Goal: Use online tool/utility: Utilize a website feature to perform a specific function

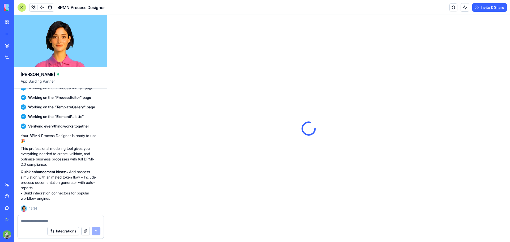
click at [57, 221] on textarea at bounding box center [60, 220] width 79 height 5
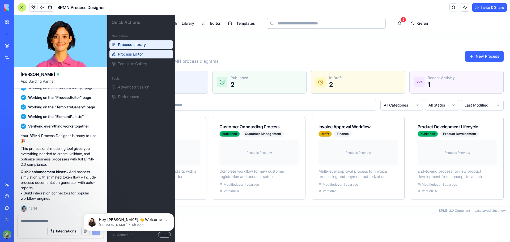
click at [132, 53] on span "Process Editor" at bounding box center [130, 54] width 25 height 5
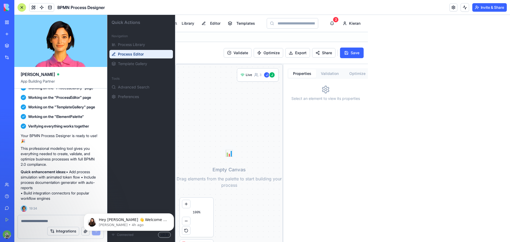
click at [23, 6] on div at bounding box center [22, 7] width 9 height 9
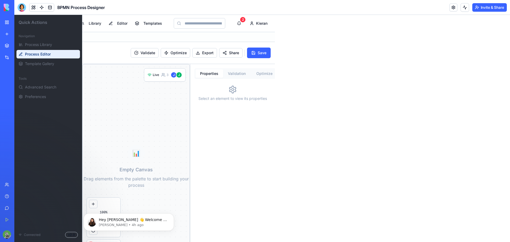
click at [188, 131] on div "📊 Empty Canvas Drag elements from the palette to start building your process" at bounding box center [136, 166] width 107 height 205
drag, startPoint x: 151, startPoint y: 138, endPoint x: 179, endPoint y: 138, distance: 28.2
click at [179, 138] on div "📊 Empty Canvas Drag elements from the palette to start building your process" at bounding box center [136, 166] width 107 height 205
click at [117, 24] on button "Editor" at bounding box center [117, 24] width 25 height 10
click at [148, 27] on button "Templates" at bounding box center [148, 24] width 33 height 10
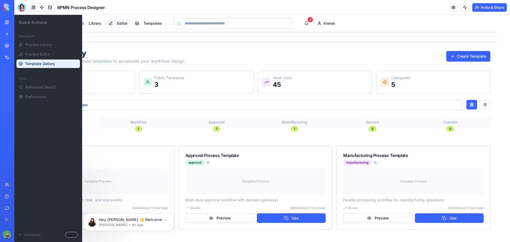
click at [119, 23] on button "Editor" at bounding box center [117, 24] width 25 height 10
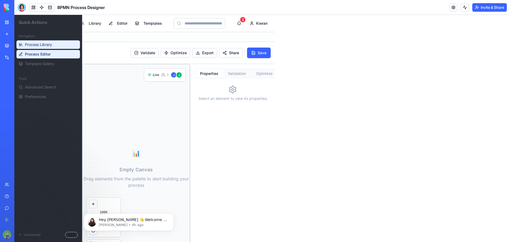
click at [36, 44] on span "Process Library" at bounding box center [38, 44] width 27 height 5
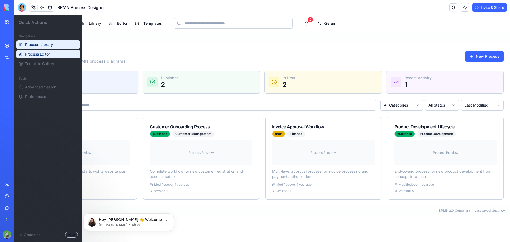
click at [37, 54] on span "Process Editor" at bounding box center [37, 54] width 25 height 5
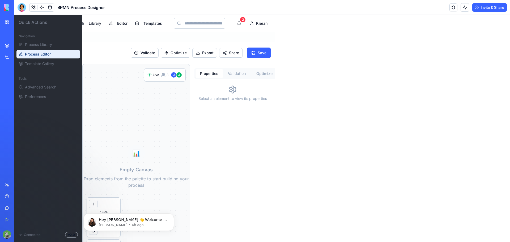
click at [170, 107] on div "📊 Empty Canvas Drag elements from the palette to start building your process" at bounding box center [136, 166] width 107 height 205
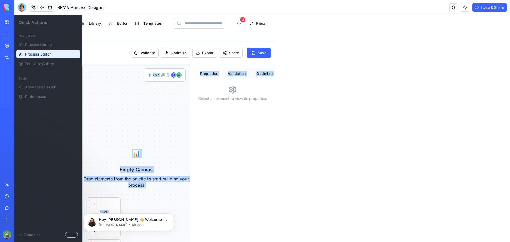
drag, startPoint x: 129, startPoint y: 149, endPoint x: 244, endPoint y: 139, distance: 115.7
click at [244, 139] on div "BPMN Elements Events Start Event End Event Intermediate Event Tasks User Task S…" at bounding box center [144, 166] width 261 height 205
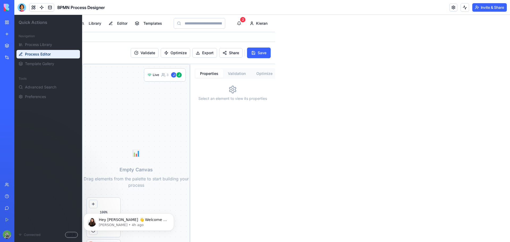
click at [246, 138] on div "Select an element to view its properties" at bounding box center [232, 175] width 85 height 188
click at [155, 23] on button "Templates" at bounding box center [148, 24] width 33 height 10
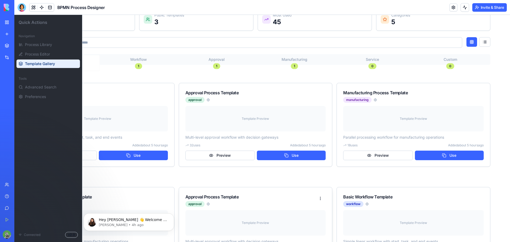
scroll to position [106, 0]
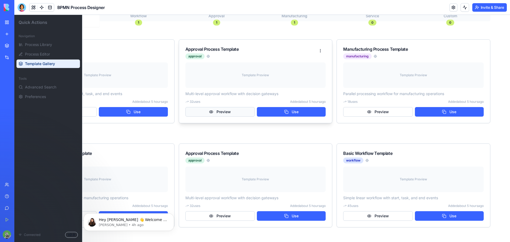
click at [226, 113] on button "Preview" at bounding box center [219, 112] width 69 height 10
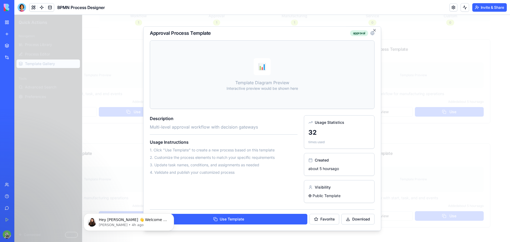
scroll to position [3, 0]
click at [373, 31] on icon "button" at bounding box center [375, 30] width 4 height 4
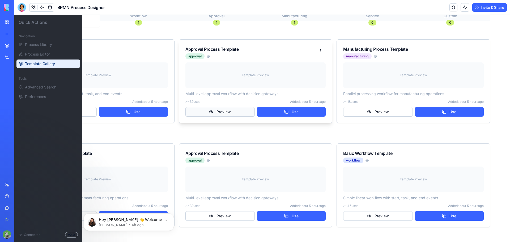
click at [235, 108] on button "Preview" at bounding box center [219, 112] width 69 height 10
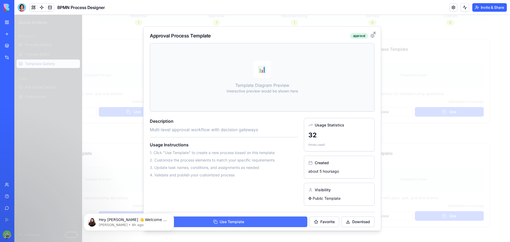
click at [240, 224] on button "Use Template" at bounding box center [229, 222] width 158 height 11
click at [373, 33] on icon "button" at bounding box center [375, 33] width 4 height 4
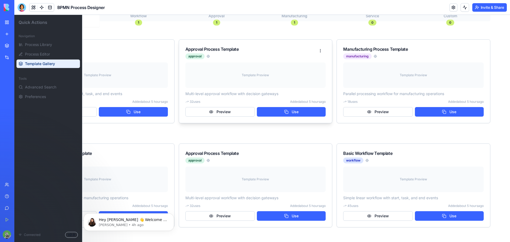
click at [243, 69] on div "Template Preview" at bounding box center [255, 75] width 141 height 26
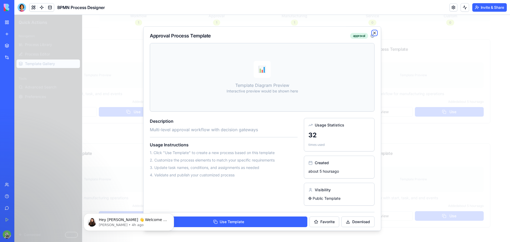
click at [373, 32] on icon "button" at bounding box center [375, 33] width 4 height 4
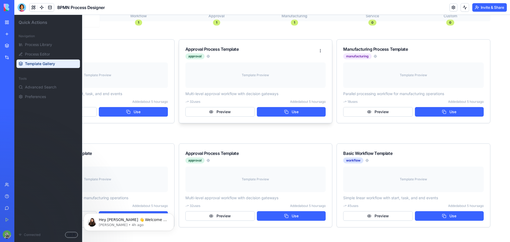
scroll to position [0, 0]
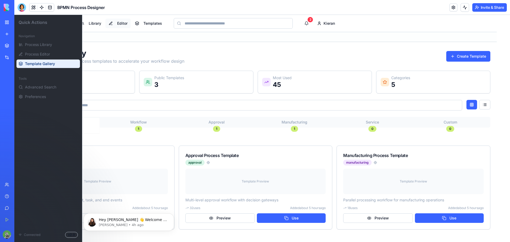
click at [115, 22] on button "Editor" at bounding box center [117, 24] width 25 height 10
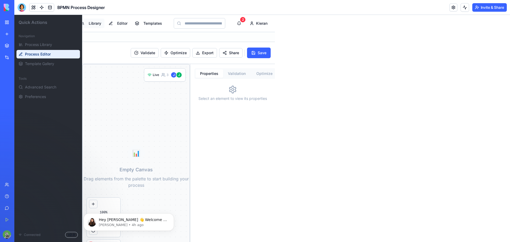
click at [99, 22] on button "Library" at bounding box center [90, 24] width 27 height 10
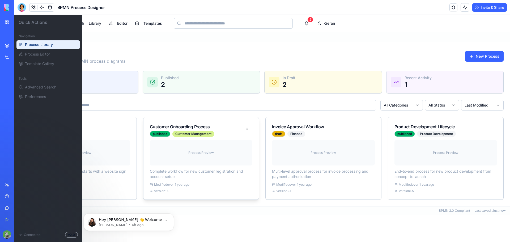
click at [191, 135] on div "Customer Management" at bounding box center [193, 134] width 42 height 6
click at [172, 214] on icon "Dismiss notification" at bounding box center [172, 214] width 3 height 3
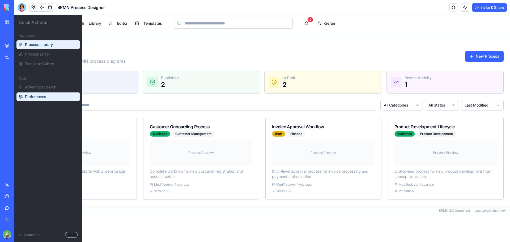
click at [35, 98] on span "Preferences" at bounding box center [35, 96] width 21 height 5
click at [48, 7] on link at bounding box center [50, 7] width 8 height 8
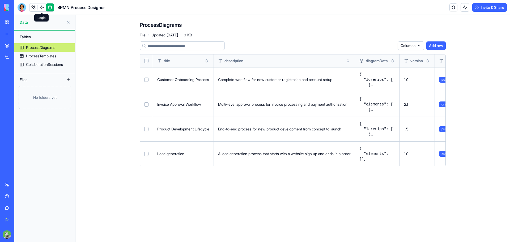
click at [42, 9] on link at bounding box center [42, 7] width 8 height 8
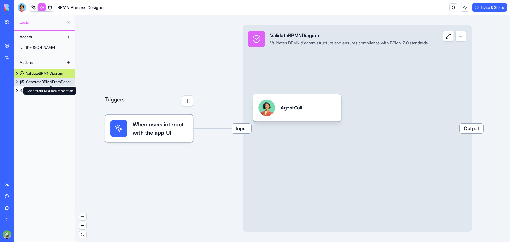
click at [39, 85] on link "GenerateBPMNFromDescription" at bounding box center [44, 82] width 61 height 9
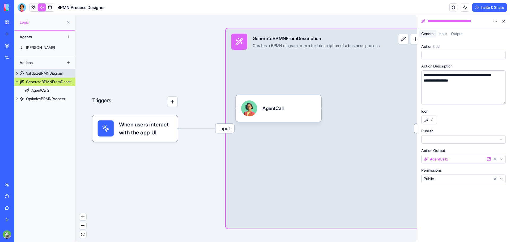
click at [16, 73] on button at bounding box center [16, 73] width 5 height 9
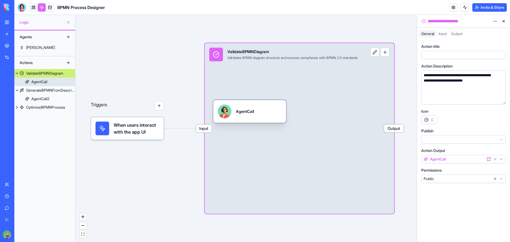
click at [38, 81] on div "AgentCall" at bounding box center [39, 81] width 16 height 5
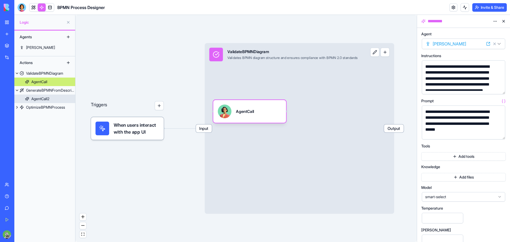
click at [38, 97] on div "AgentCall2" at bounding box center [40, 98] width 18 height 5
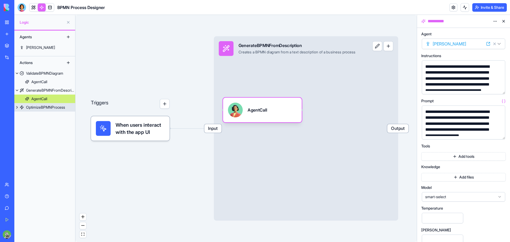
click at [44, 107] on div "OptimizeBPMNProcess" at bounding box center [45, 107] width 39 height 5
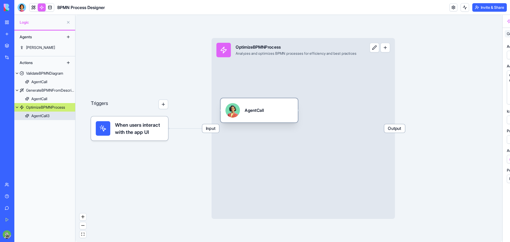
click at [42, 116] on div "AgentCall3" at bounding box center [40, 115] width 18 height 5
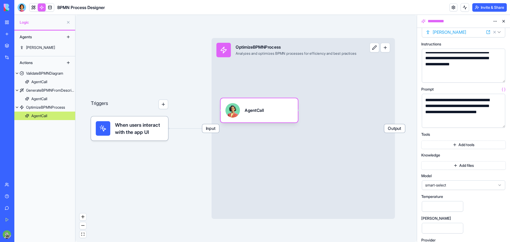
scroll to position [2, 0]
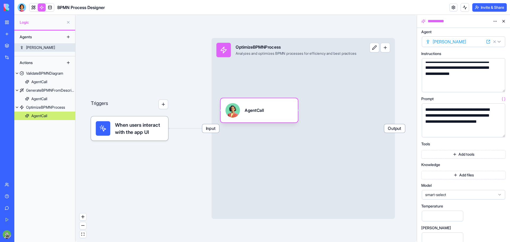
click at [27, 46] on div "Nina" at bounding box center [40, 47] width 29 height 5
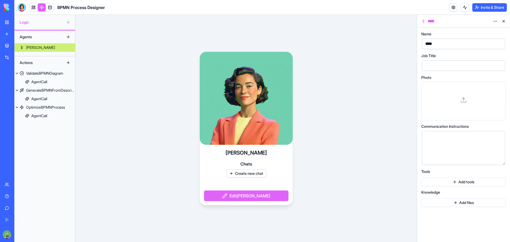
click at [251, 198] on button "Edit Nina" at bounding box center [246, 196] width 85 height 11
click at [449, 150] on div at bounding box center [459, 147] width 71 height 27
click at [449, 183] on button "Add tools" at bounding box center [463, 182] width 85 height 9
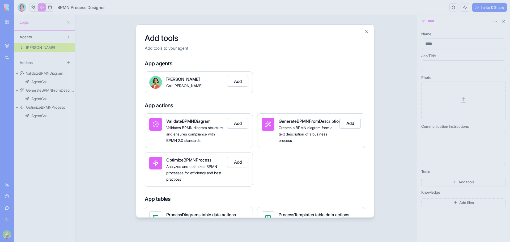
click at [244, 123] on button "Add" at bounding box center [237, 123] width 21 height 11
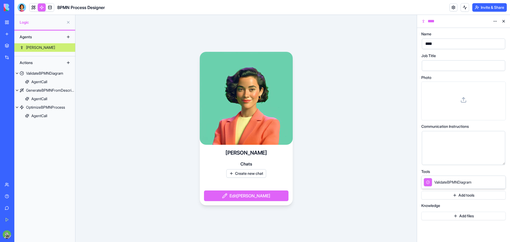
click at [448, 199] on button "Add tools" at bounding box center [463, 195] width 85 height 9
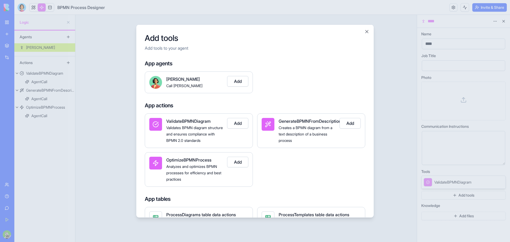
click at [352, 124] on button "Add" at bounding box center [350, 123] width 21 height 11
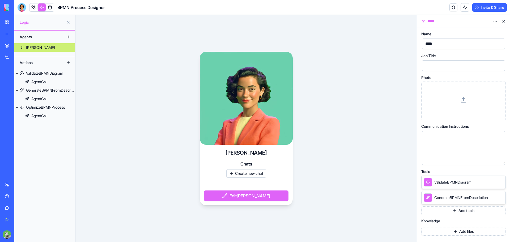
click at [449, 212] on button "Add tools" at bounding box center [463, 210] width 85 height 9
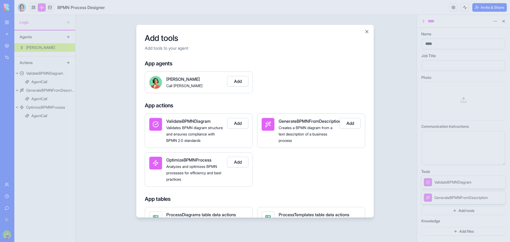
click at [237, 167] on button "Add" at bounding box center [237, 162] width 21 height 11
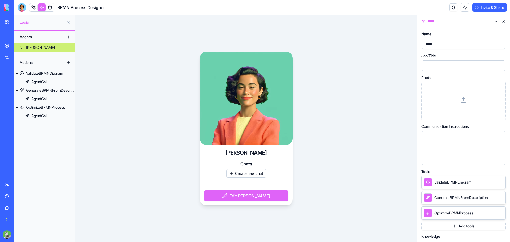
click at [444, 181] on span "ValidateBPMNDiagram" at bounding box center [452, 182] width 37 height 5
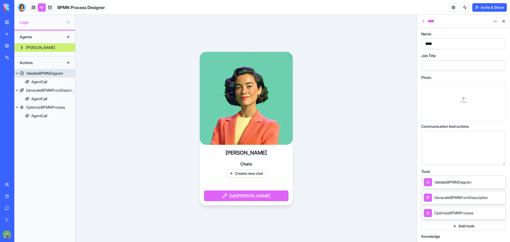
click at [48, 73] on div "ValidateBPMNDiagram" at bounding box center [44, 73] width 37 height 5
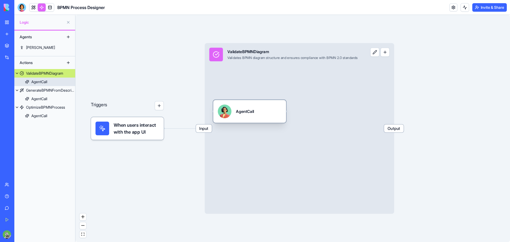
click at [45, 81] on div "AgentCall" at bounding box center [39, 81] width 16 height 5
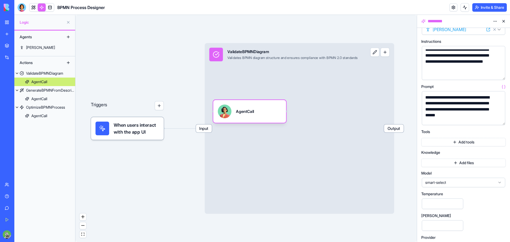
scroll to position [29, 0]
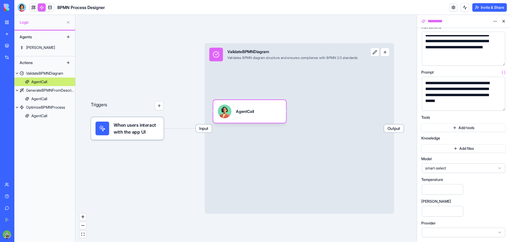
click at [20, 83] on div "BPMN Process Designer" at bounding box center [12, 82] width 15 height 5
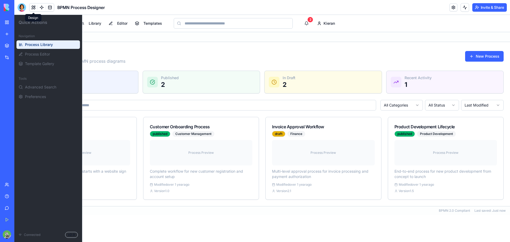
click at [28, 23] on h3 "Quick Actions" at bounding box center [48, 22] width 59 height 6
click at [29, 234] on span "Connected" at bounding box center [32, 235] width 16 height 4
click at [70, 234] on div "v2.0" at bounding box center [71, 235] width 13 height 6
click at [151, 51] on div "Process Library Manage and organize your BPMN process diagrams New Process" at bounding box center [262, 56] width 483 height 16
click at [309, 23] on button "2" at bounding box center [306, 23] width 11 height 11
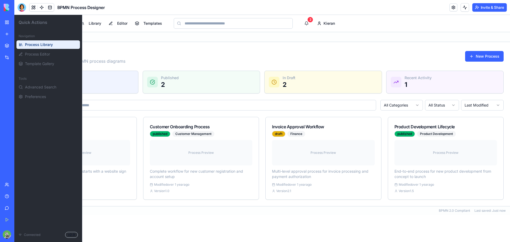
click at [201, 53] on div "Process Library Manage and organize your BPMN process diagrams New Process" at bounding box center [262, 56] width 483 height 16
click at [23, 6] on div at bounding box center [22, 7] width 9 height 9
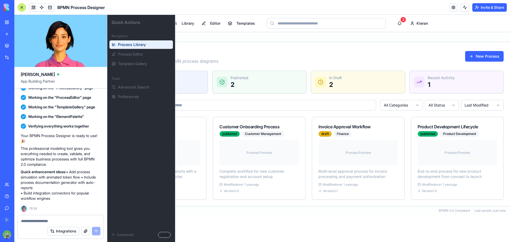
click at [45, 219] on textarea at bounding box center [60, 220] width 79 height 5
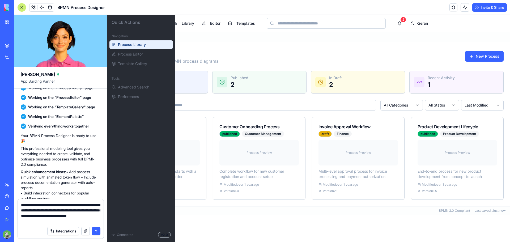
type textarea "**********"
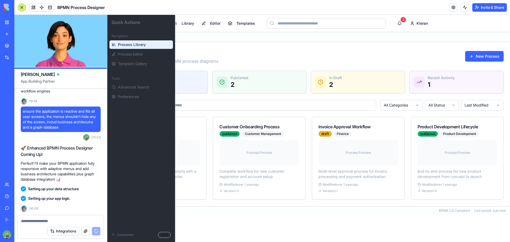
scroll to position [292, 0]
